Goal: Task Accomplishment & Management: Manage account settings

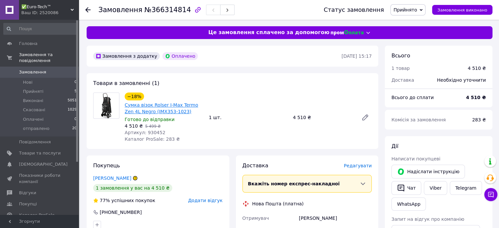
click at [140, 107] on link "Сумка візок Rolser I-Max Termo Zen 4L Negro (IMX353-1023)" at bounding box center [161, 108] width 73 height 12
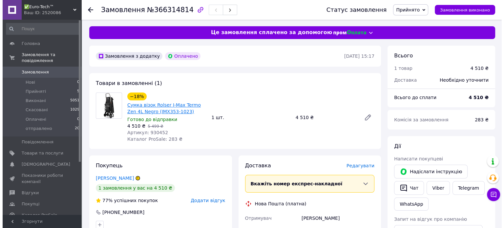
scroll to position [98, 0]
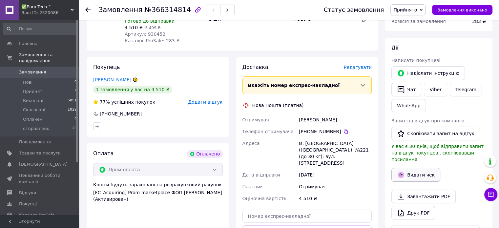
click at [409, 170] on button "Видати чек" at bounding box center [415, 175] width 49 height 14
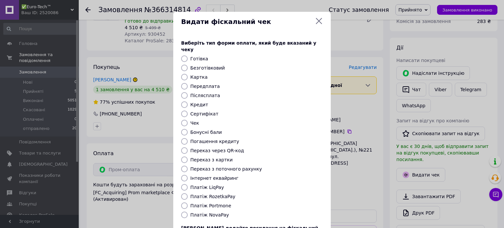
click at [184, 74] on input "Картка" at bounding box center [184, 77] width 7 height 7
radio input "true"
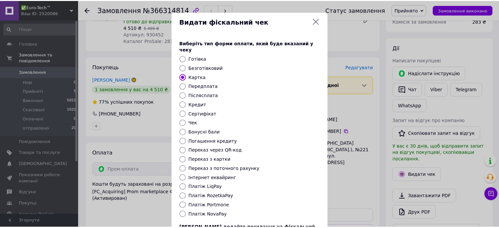
scroll to position [53, 0]
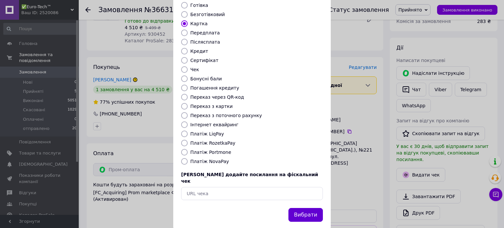
click at [302, 208] on button "Вибрати" at bounding box center [305, 215] width 34 height 14
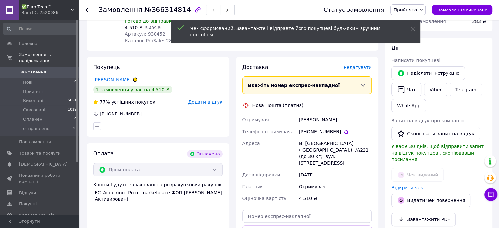
click at [401, 185] on link "Відкрити чек" at bounding box center [407, 187] width 32 height 5
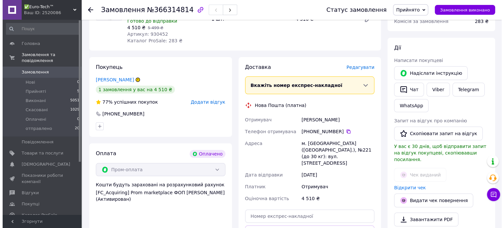
scroll to position [0, 0]
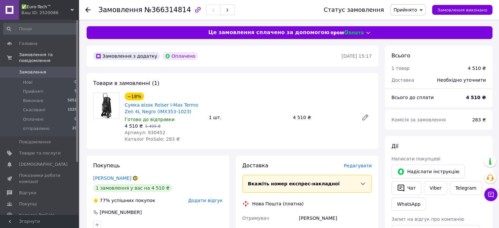
click at [151, 133] on span "Артикул: 930452" at bounding box center [145, 132] width 41 height 5
copy span "930452"
click at [355, 166] on span "Редагувати" at bounding box center [358, 165] width 28 height 5
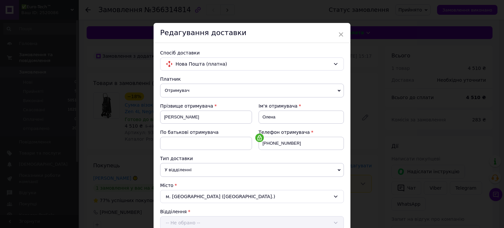
scroll to position [197, 0]
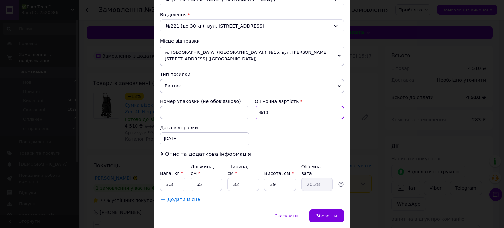
click at [304, 106] on input "4510" at bounding box center [298, 112] width 89 height 13
type input "4"
type input "5499"
click at [217, 151] on span "Опис та додаткова інформація" at bounding box center [208, 154] width 86 height 7
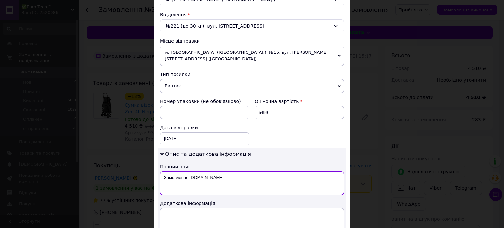
click at [249, 171] on textarea "Замовлення [DOMAIN_NAME]" at bounding box center [252, 183] width 184 height 24
type textarea "Візочок"
click at [286, 148] on div "Опис та додаткова інформація Повний опис Візочок Додаткова інформація" at bounding box center [251, 191] width 189 height 86
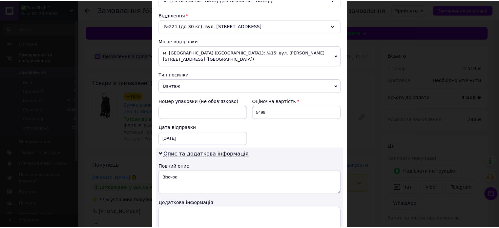
scroll to position [279, 0]
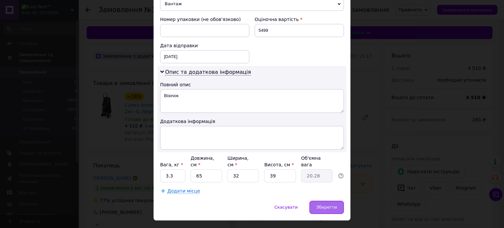
click at [326, 205] on span "Зберегти" at bounding box center [326, 207] width 21 height 5
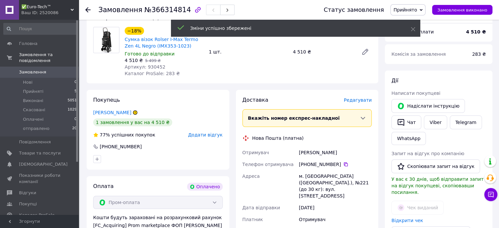
scroll to position [131, 0]
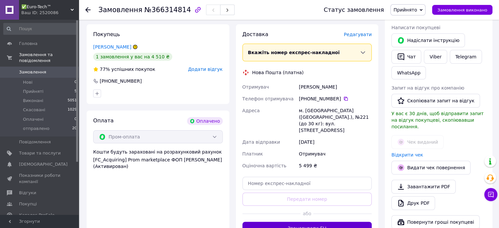
click at [302, 222] on button "Згенерувати ЕН" at bounding box center [307, 228] width 130 height 13
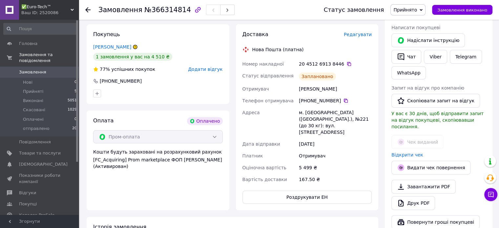
scroll to position [98, 0]
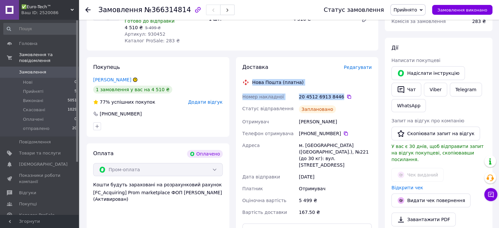
drag, startPoint x: 252, startPoint y: 82, endPoint x: 336, endPoint y: 98, distance: 86.1
click at [336, 98] on div "Доставка Редагувати Нова Пошта (платна) Номер накладної 20 4512 6913 8446   Ста…" at bounding box center [307, 150] width 130 height 173
copy div "Нова Пошта (платна) Номер накладної 20 4512 6913 8446"
click at [343, 134] on icon at bounding box center [345, 133] width 5 height 5
